Goal: Check status: Check status

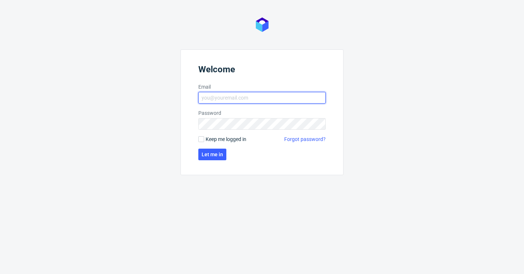
click at [229, 103] on input "Email" at bounding box center [261, 98] width 127 height 12
type input "[PERSON_NAME][EMAIL_ADDRESS][PERSON_NAME][DOMAIN_NAME]"
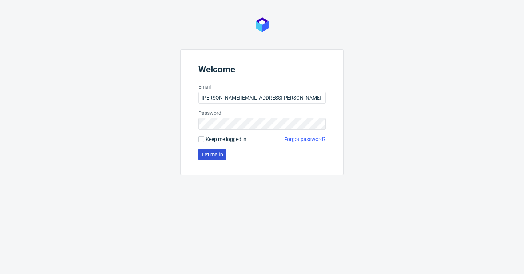
click at [203, 152] on span "Let me in" at bounding box center [211, 154] width 21 height 5
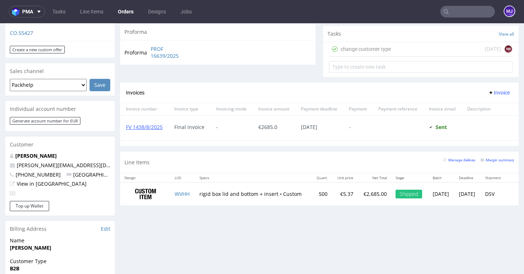
scroll to position [312, 0]
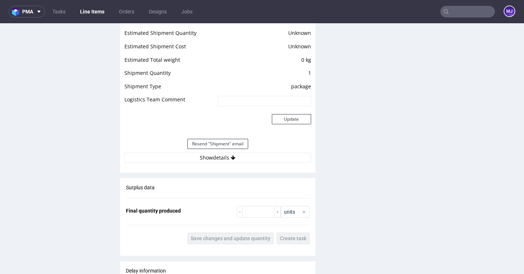
scroll to position [633, 0]
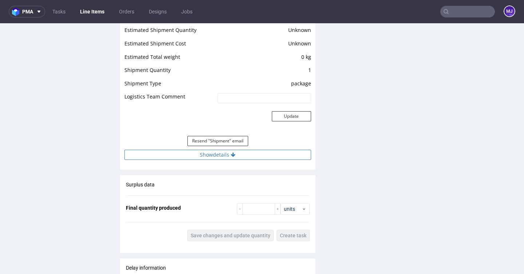
click at [225, 159] on button "Show details" at bounding box center [217, 155] width 187 height 10
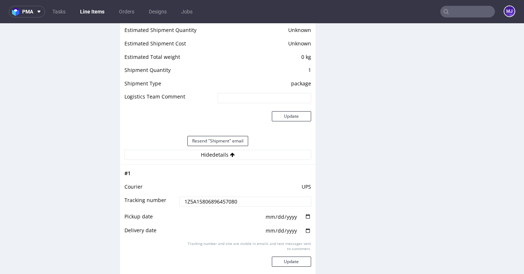
click at [215, 201] on input "1Z5A15806896457080" at bounding box center [244, 202] width 131 height 10
click at [296, 168] on div "# 1 Courier UPS Tracking number 1Z5A15806896457080 Pickup date 2025-09-10 Deliv…" at bounding box center [217, 231] width 195 height 134
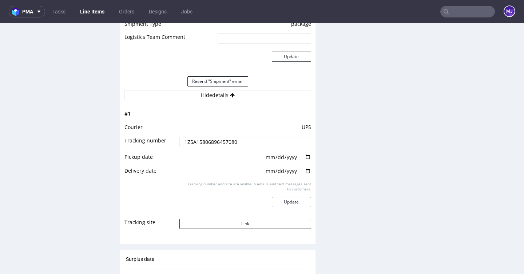
scroll to position [695, 0]
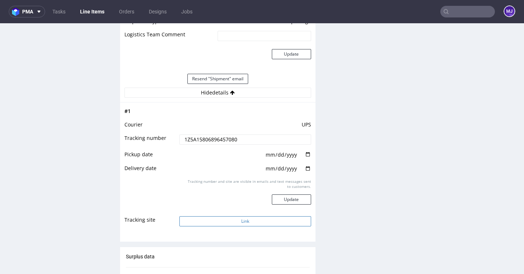
click at [222, 222] on button "Link" at bounding box center [244, 221] width 131 height 10
click at [199, 221] on button "Link" at bounding box center [244, 221] width 131 height 10
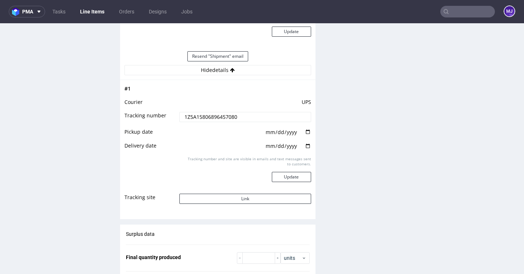
scroll to position [664, 0]
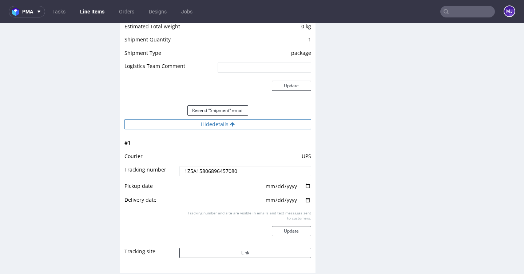
click at [226, 124] on button "Hide details" at bounding box center [217, 124] width 187 height 10
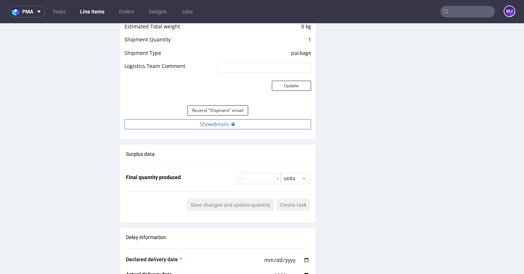
click at [233, 124] on icon at bounding box center [233, 124] width 5 height 5
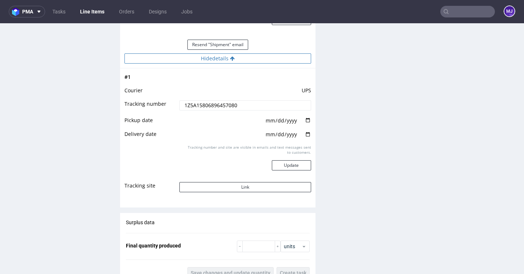
scroll to position [732, 0]
